Goal: Information Seeking & Learning: Learn about a topic

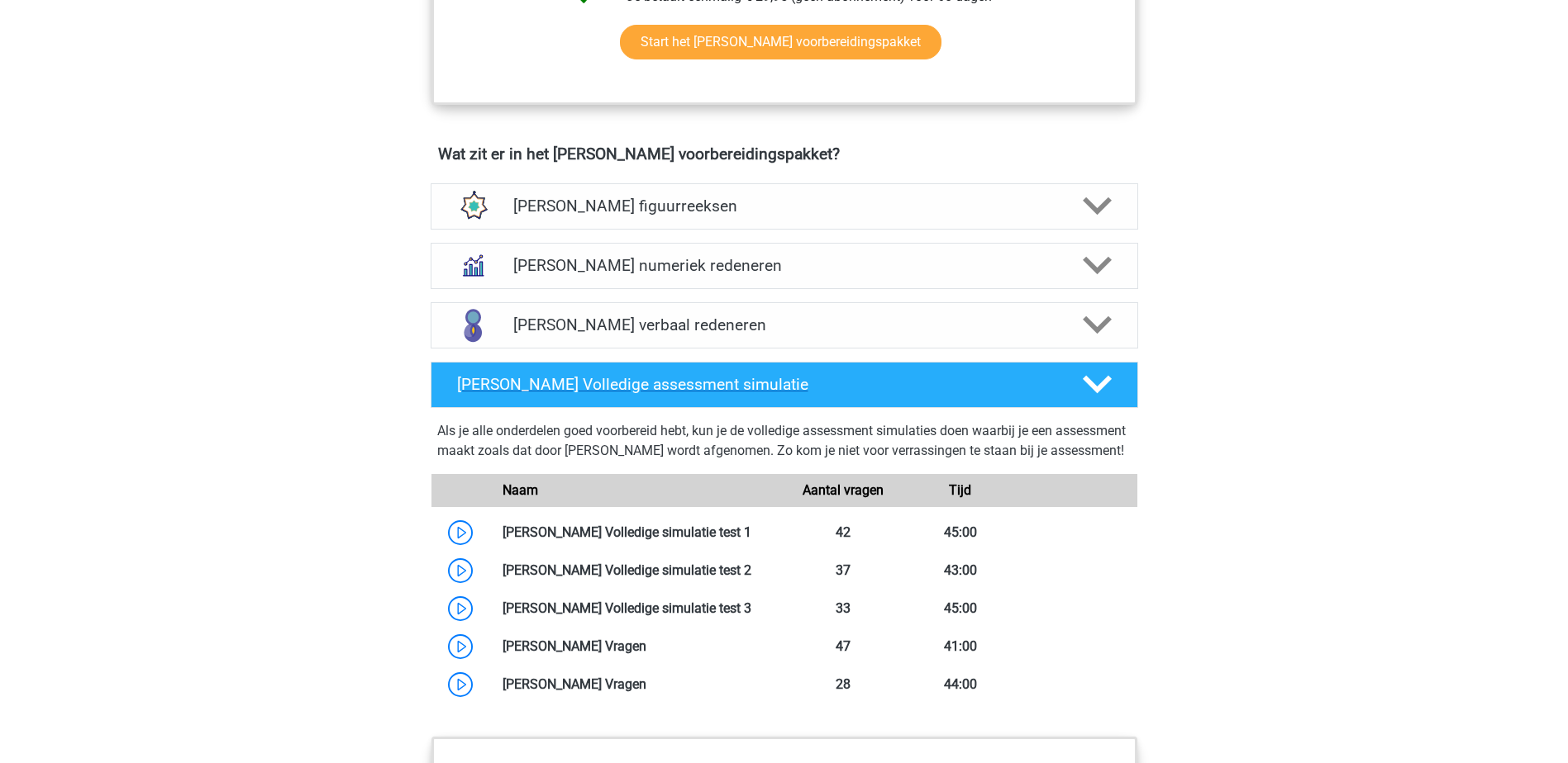
scroll to position [1239, 0]
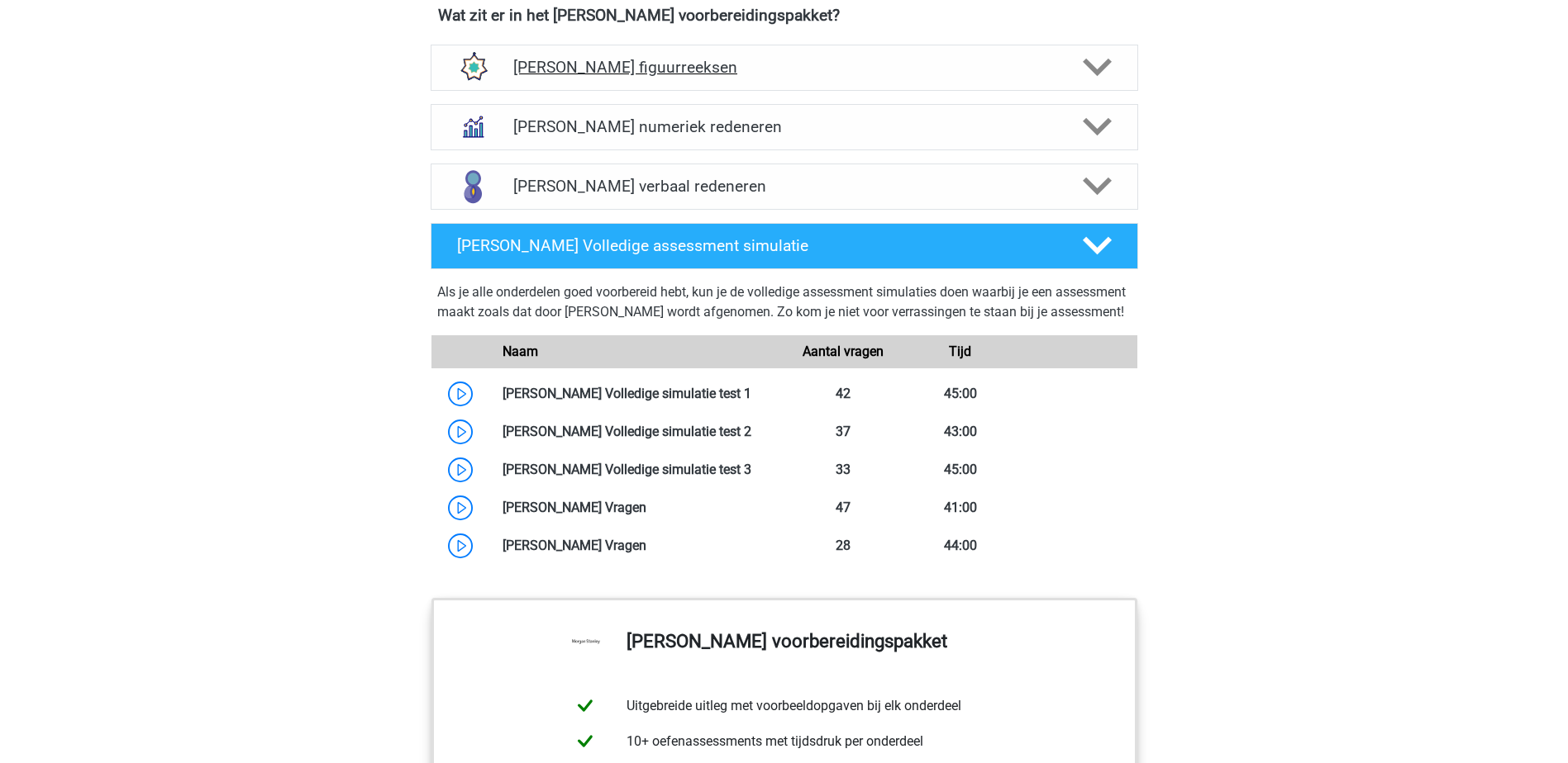
click at [741, 78] on div "[PERSON_NAME] figuurreeksen" at bounding box center [784, 68] width 707 height 46
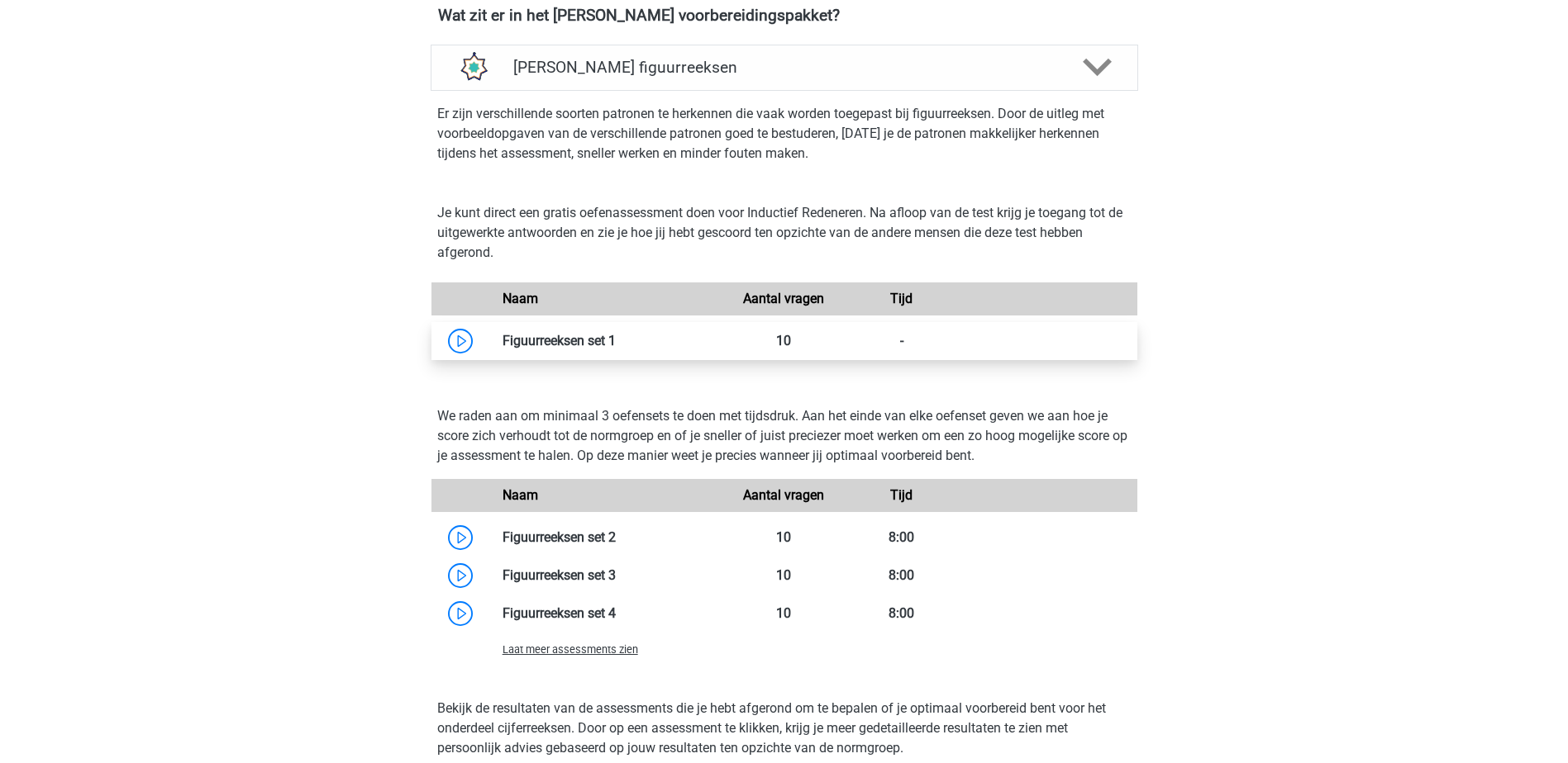
click at [616, 334] on link at bounding box center [616, 341] width 0 height 16
drag, startPoint x: 651, startPoint y: 59, endPoint x: 661, endPoint y: 63, distance: 10.8
click at [651, 59] on h4 "[PERSON_NAME] figuurreeksen" at bounding box center [784, 68] width 541 height 19
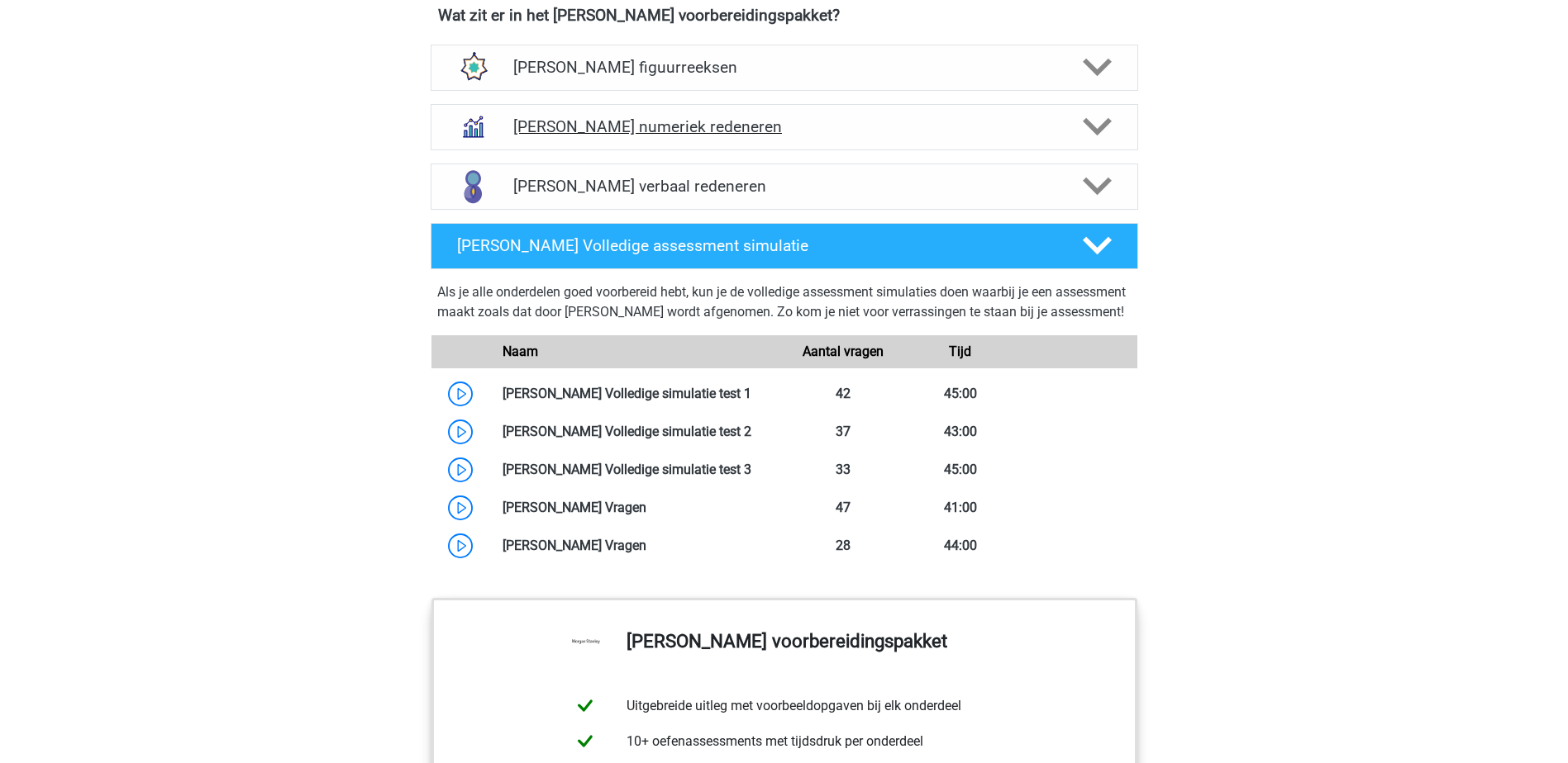
click at [772, 132] on h4 "[PERSON_NAME] numeriek redeneren" at bounding box center [784, 127] width 541 height 19
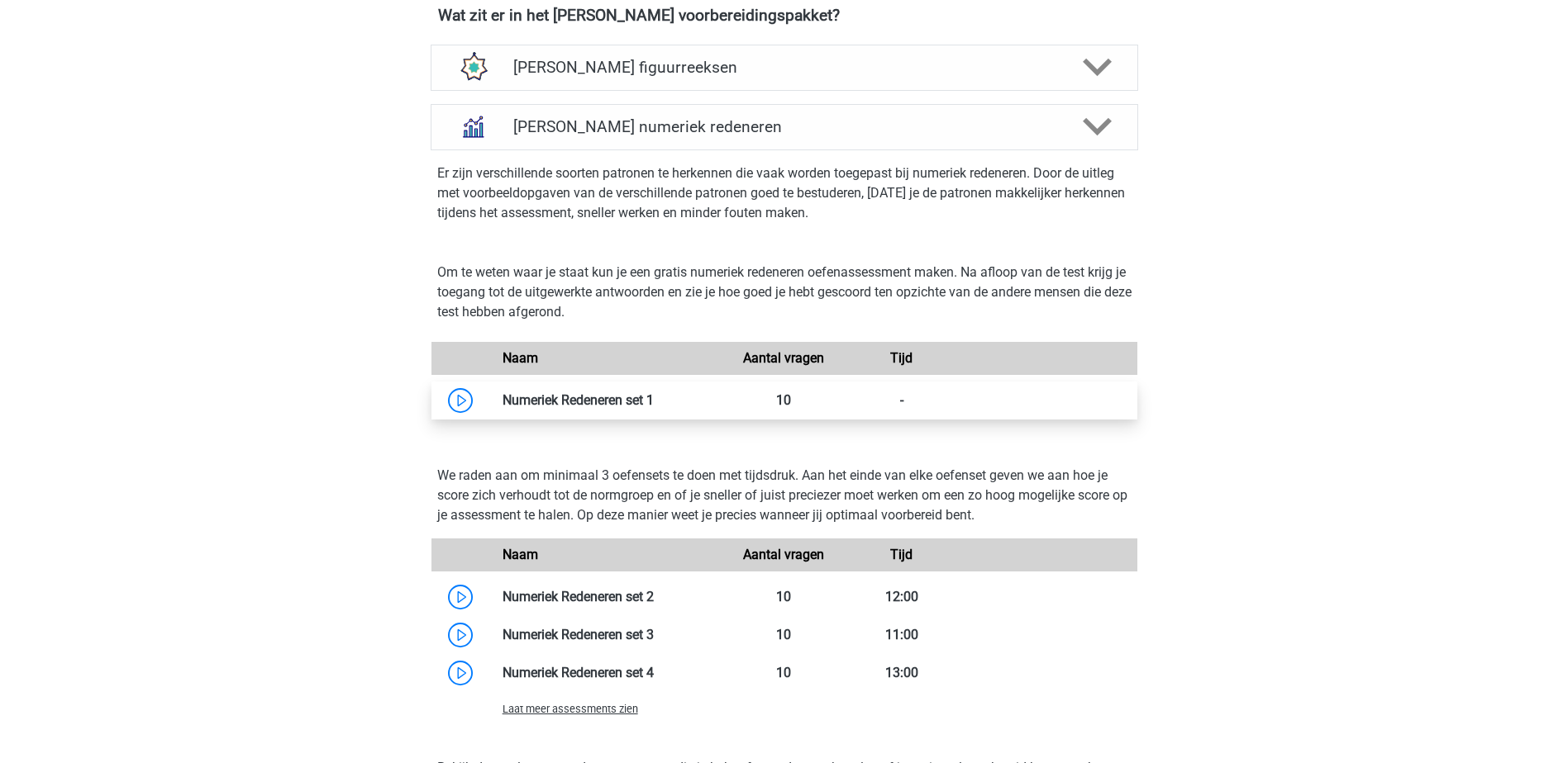
click at [654, 398] on link at bounding box center [654, 400] width 0 height 16
click at [829, 135] on div "Morgan Stanley numeriek redeneren" at bounding box center [784, 127] width 707 height 46
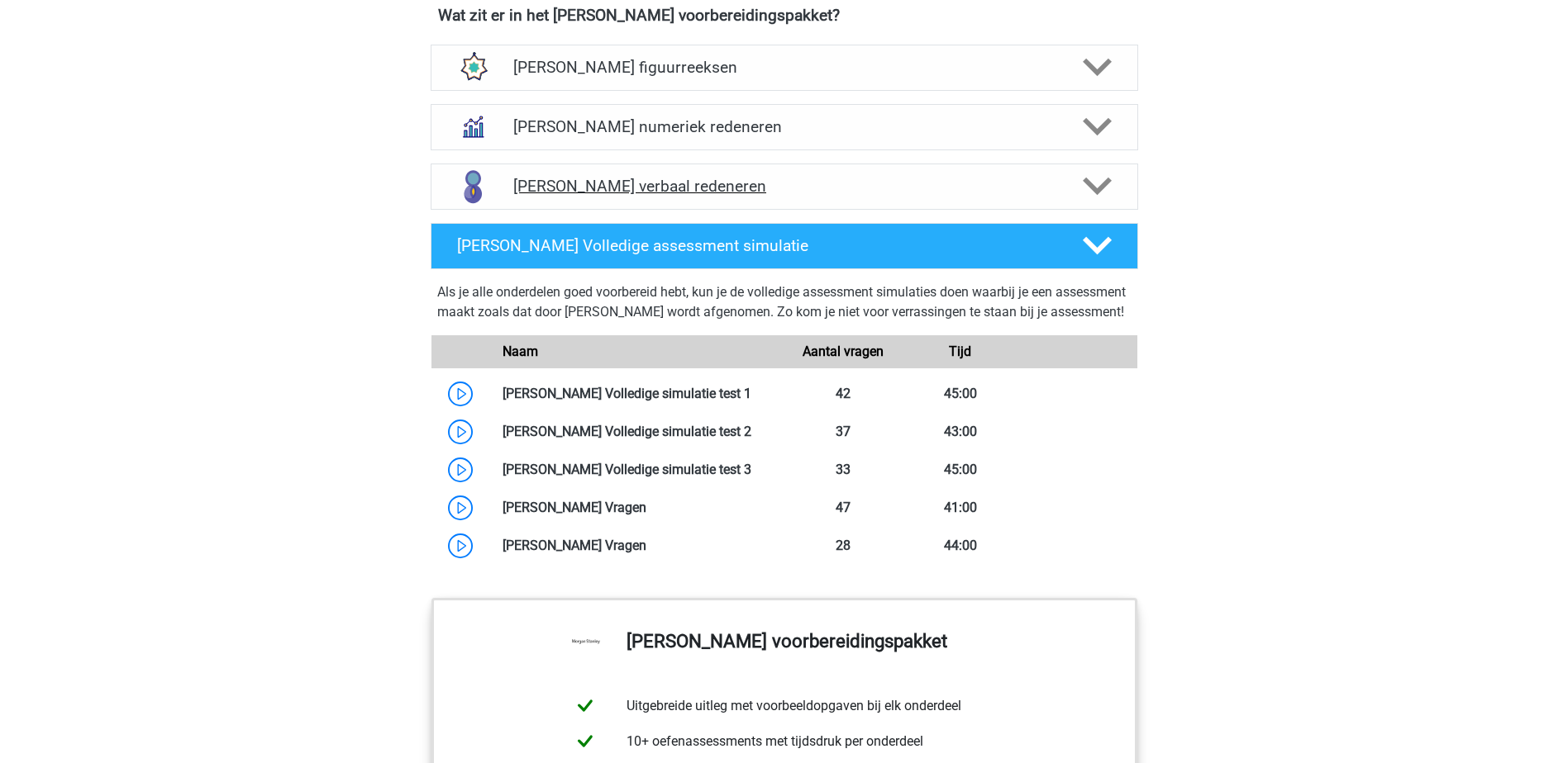
click at [796, 186] on h4 "Morgan Stanley verbaal redeneren" at bounding box center [784, 187] width 541 height 19
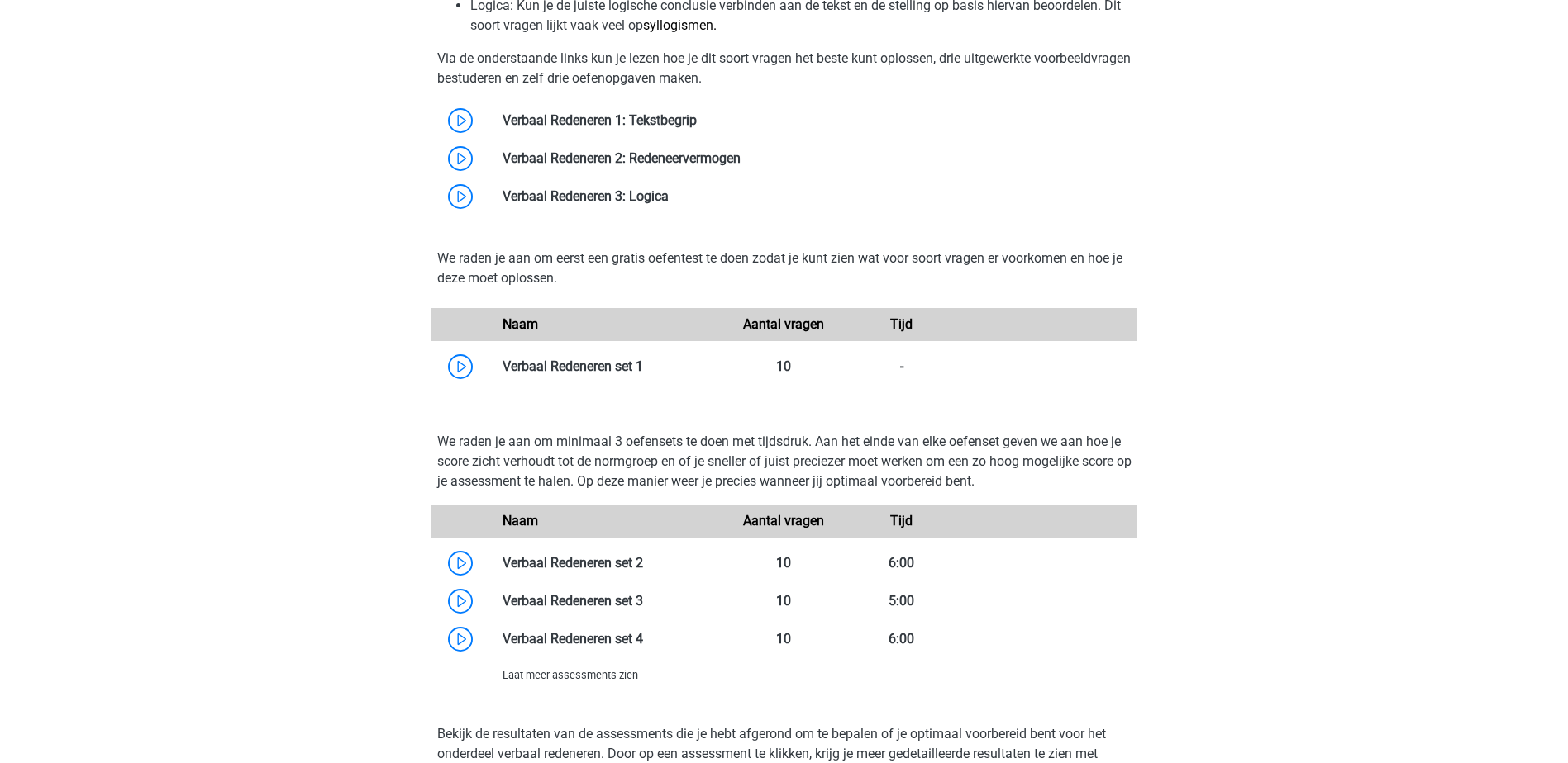
scroll to position [1817, 0]
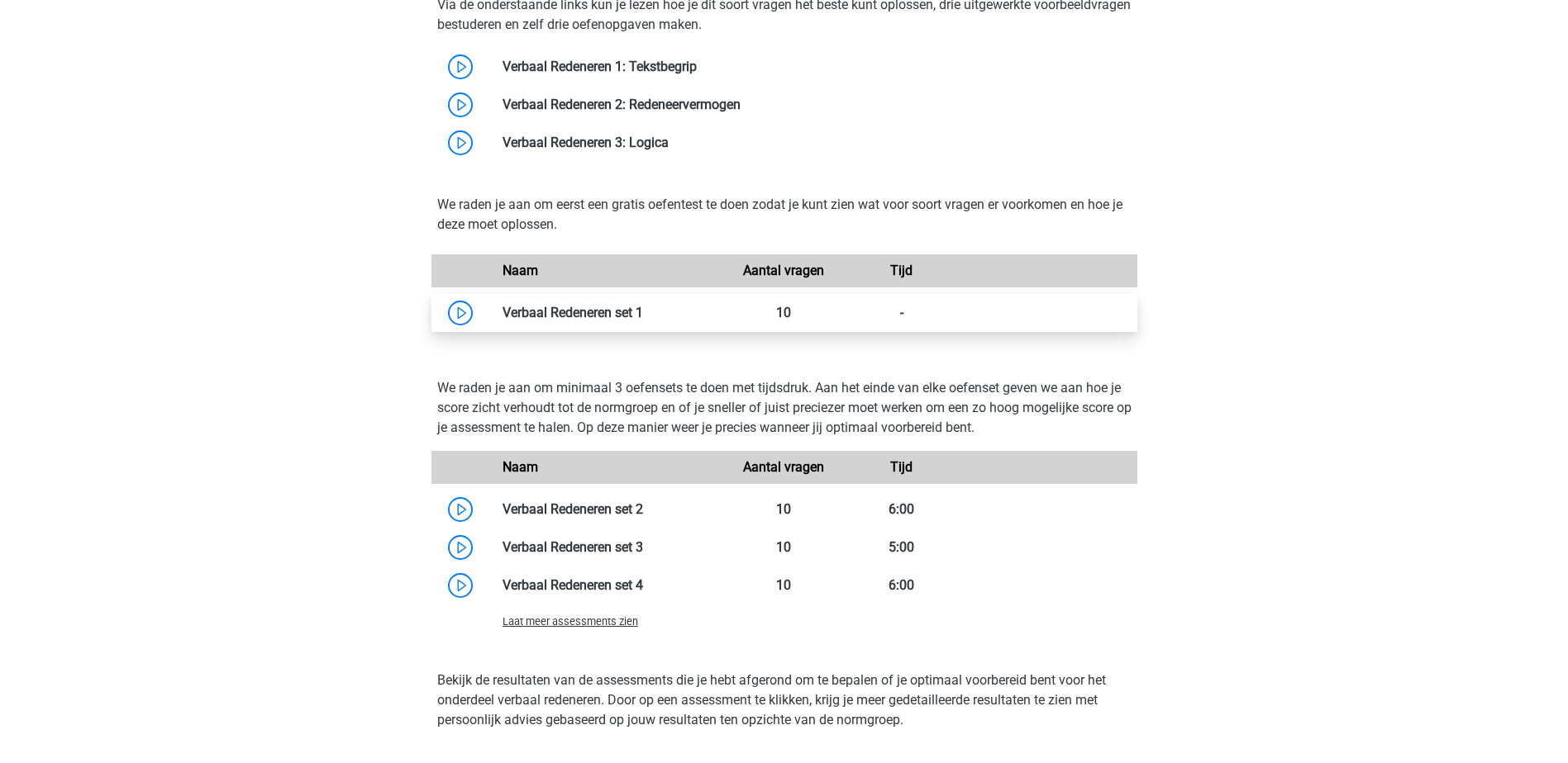
click at [643, 310] on link at bounding box center [643, 313] width 0 height 16
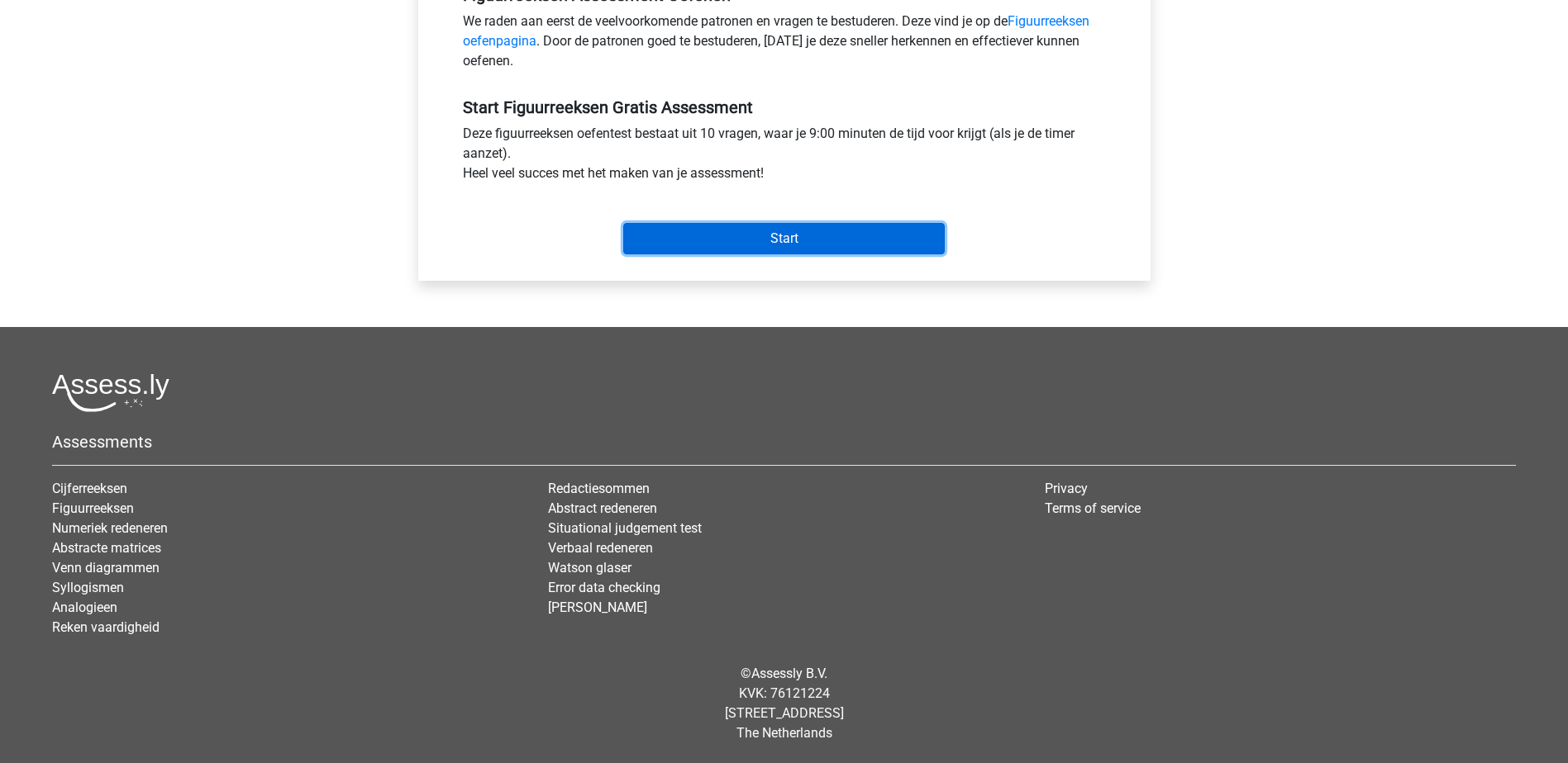
click at [777, 235] on input "Start" at bounding box center [784, 239] width 321 height 32
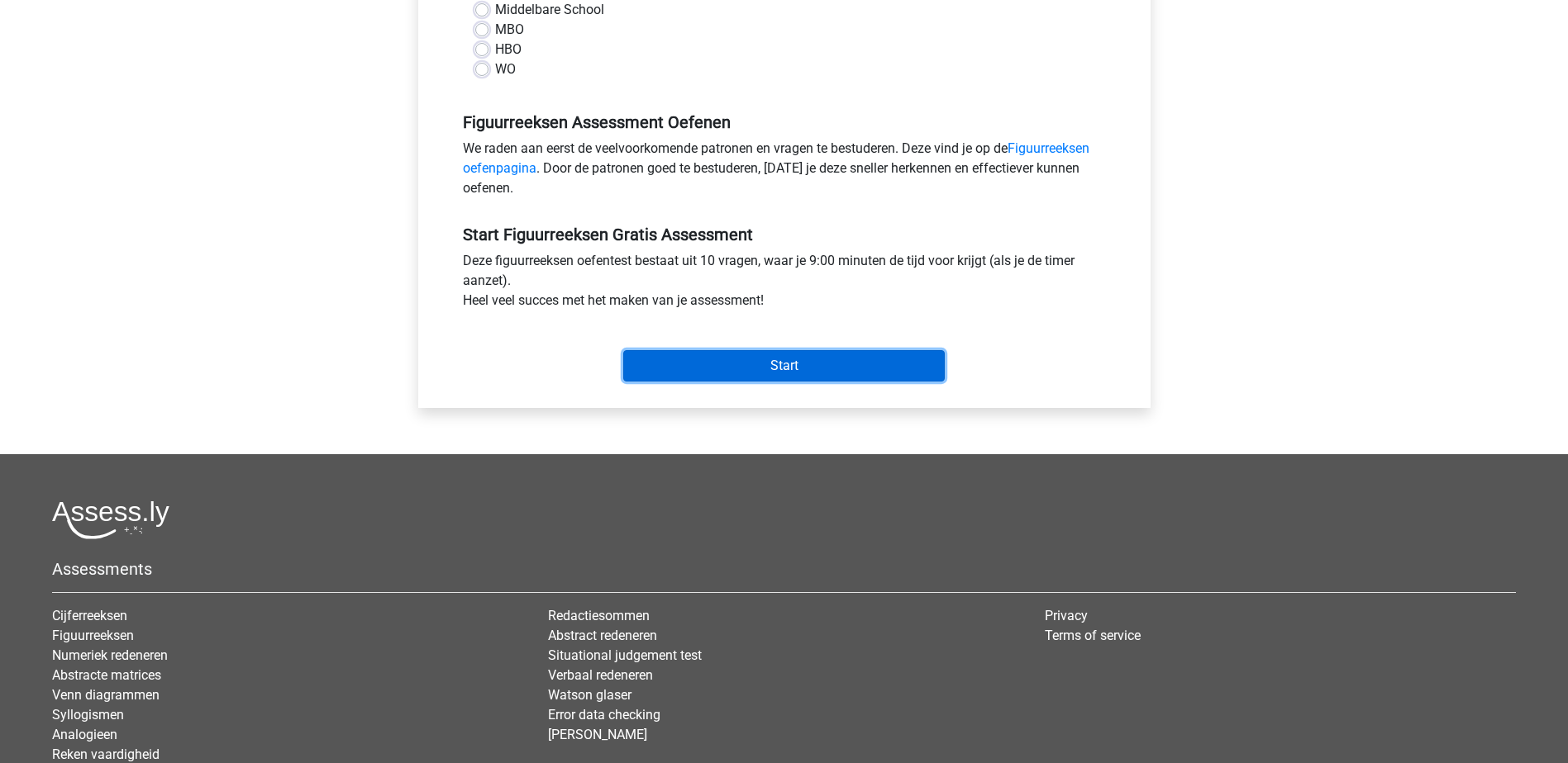
click at [785, 363] on input "Start" at bounding box center [784, 366] width 321 height 32
click at [495, 74] on label "WO" at bounding box center [505, 69] width 21 height 20
click at [477, 74] on input "WO" at bounding box center [482, 68] width 13 height 17
radio input "true"
click at [710, 360] on input "Start" at bounding box center [784, 366] width 321 height 32
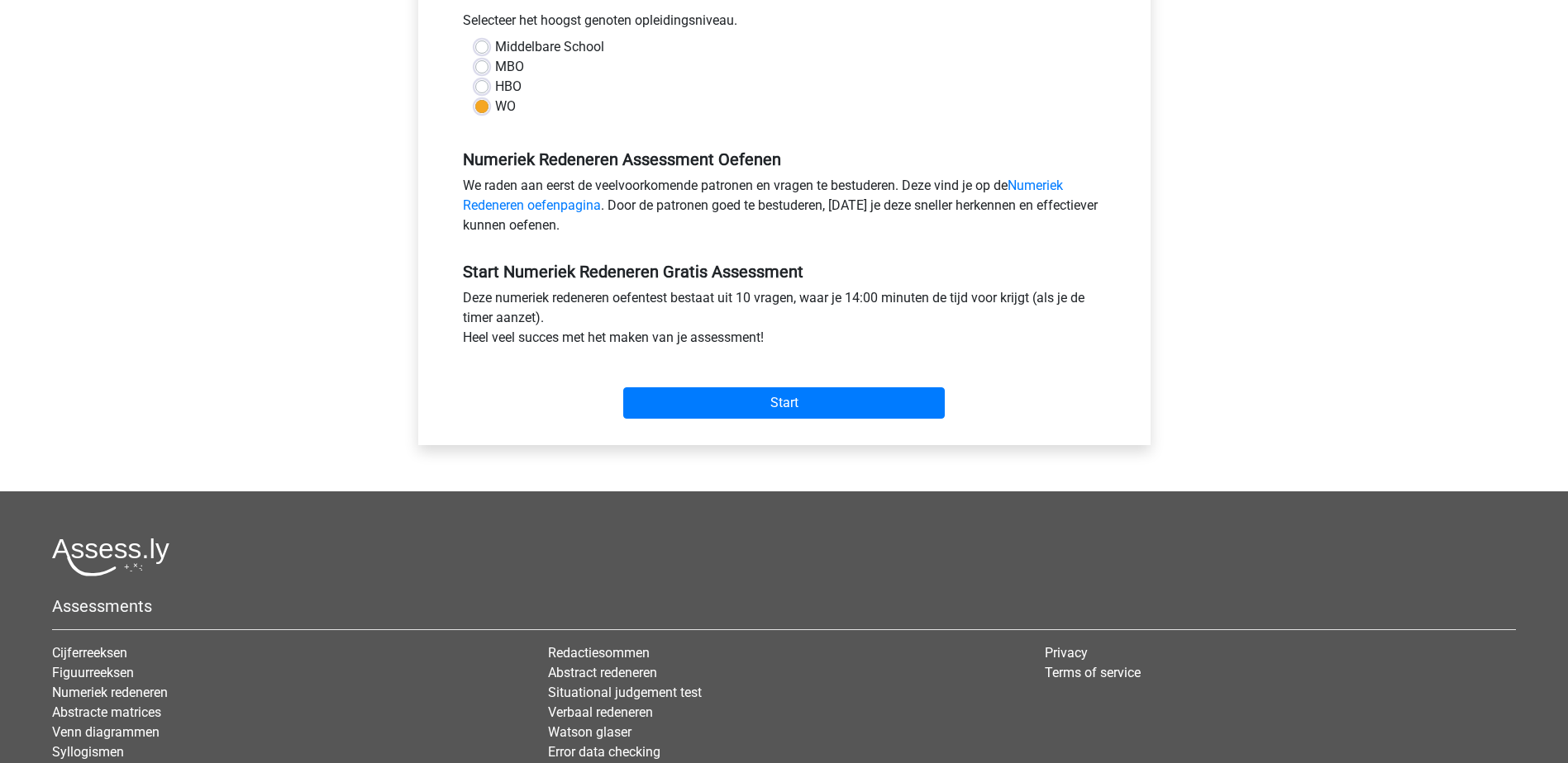
scroll to position [413, 0]
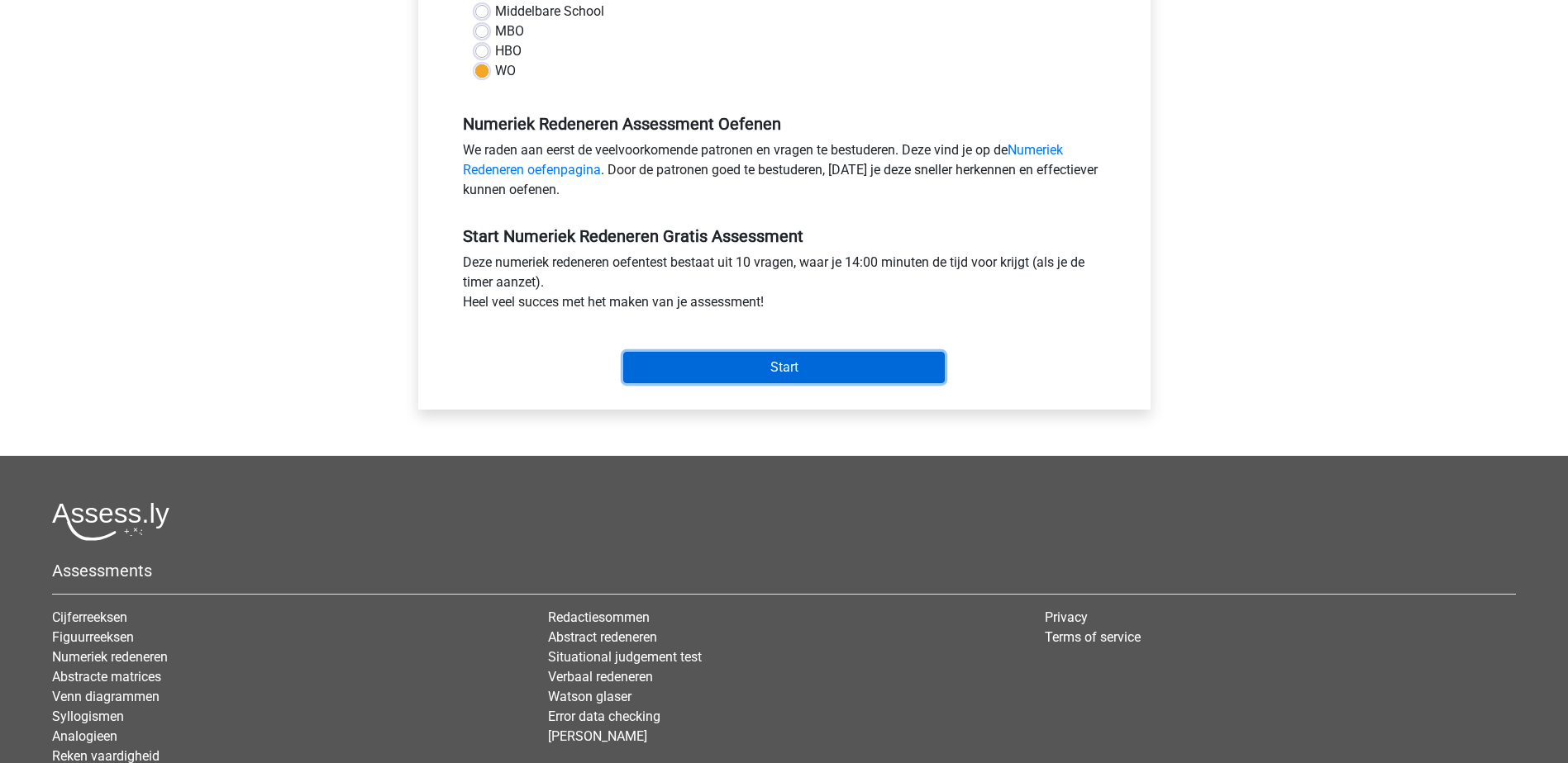
click at [758, 376] on input "Start" at bounding box center [784, 367] width 321 height 32
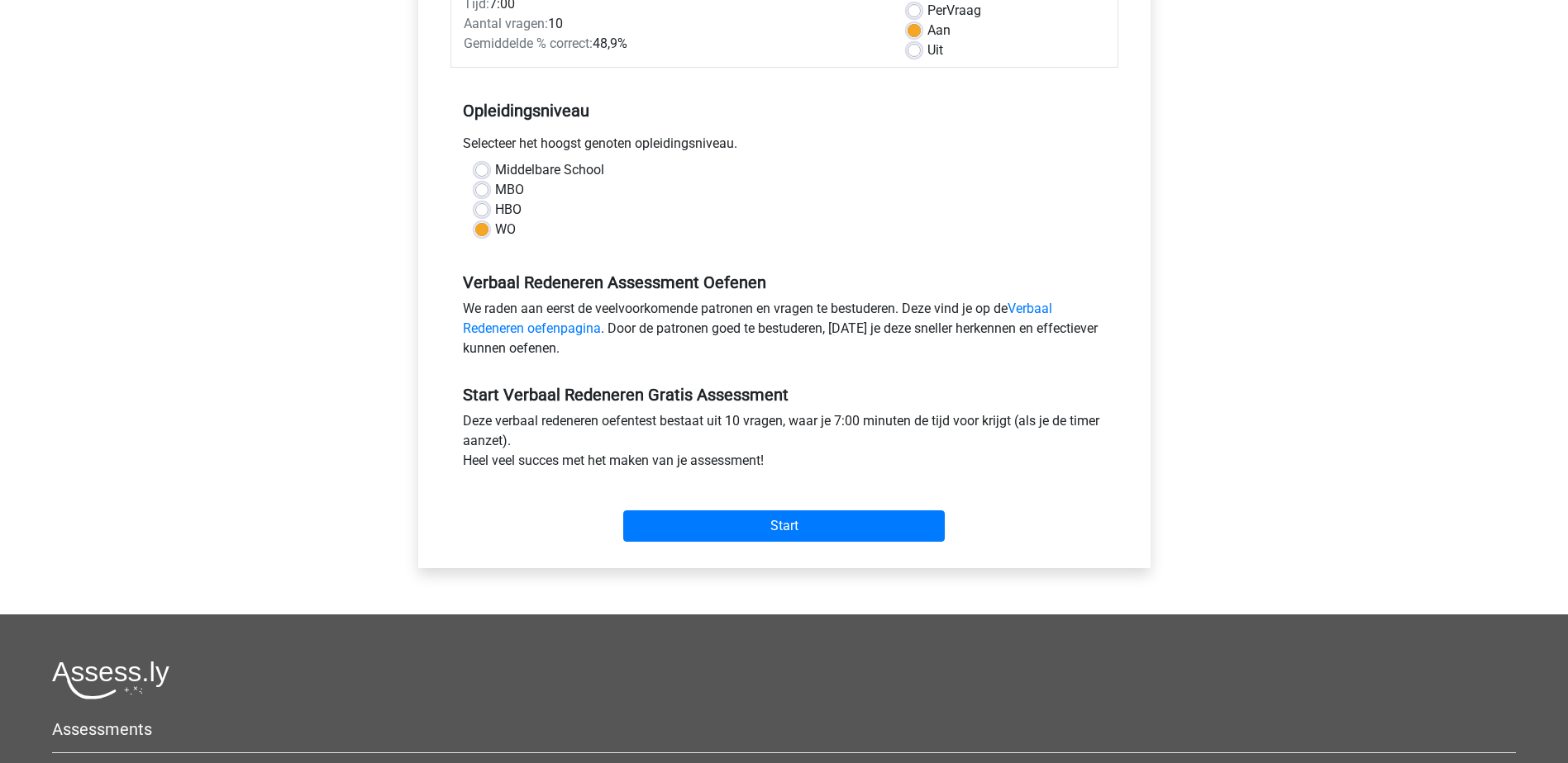
scroll to position [413, 0]
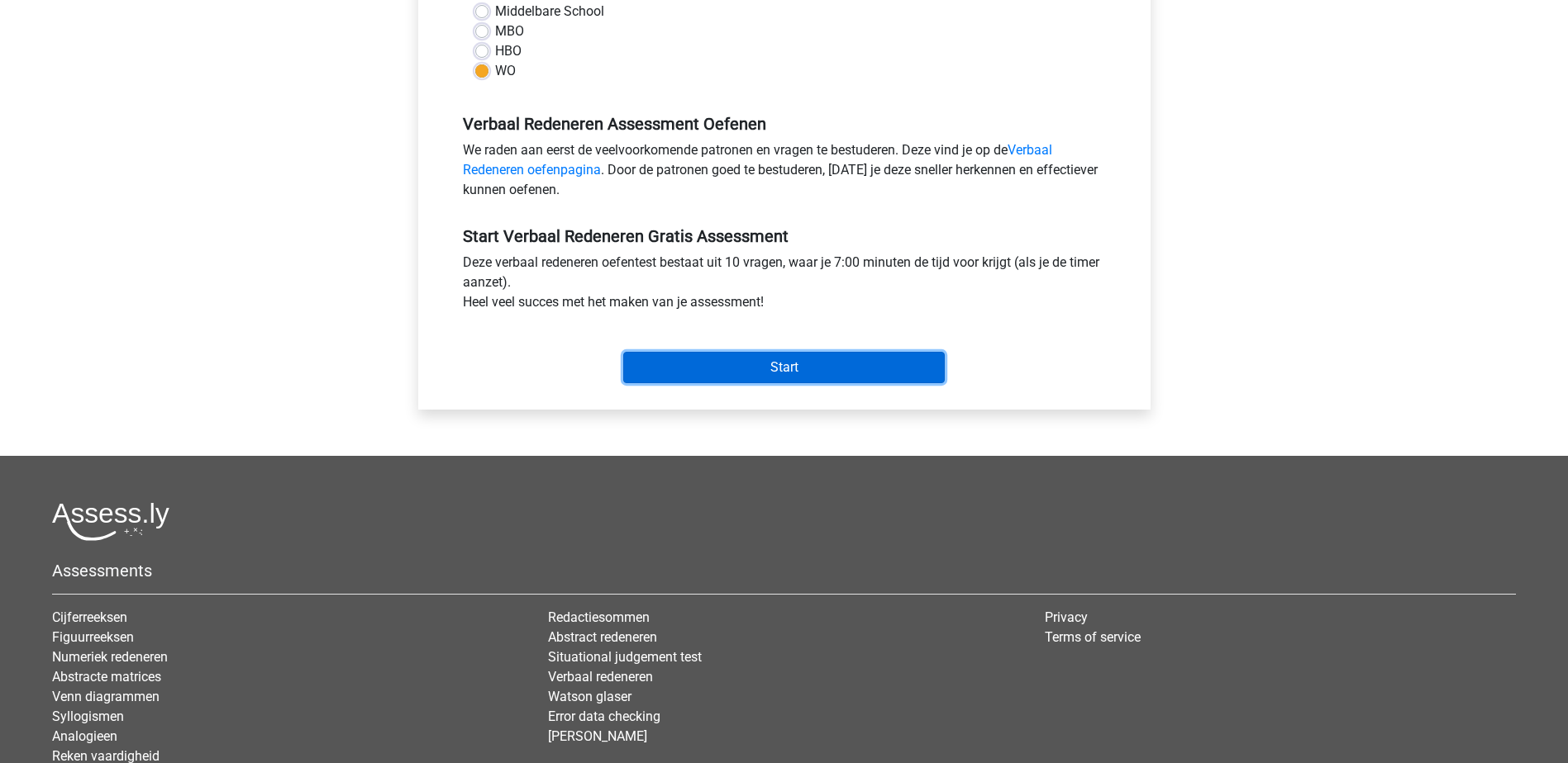
click at [844, 365] on input "Start" at bounding box center [784, 367] width 321 height 32
